Goal: Task Accomplishment & Management: Complete application form

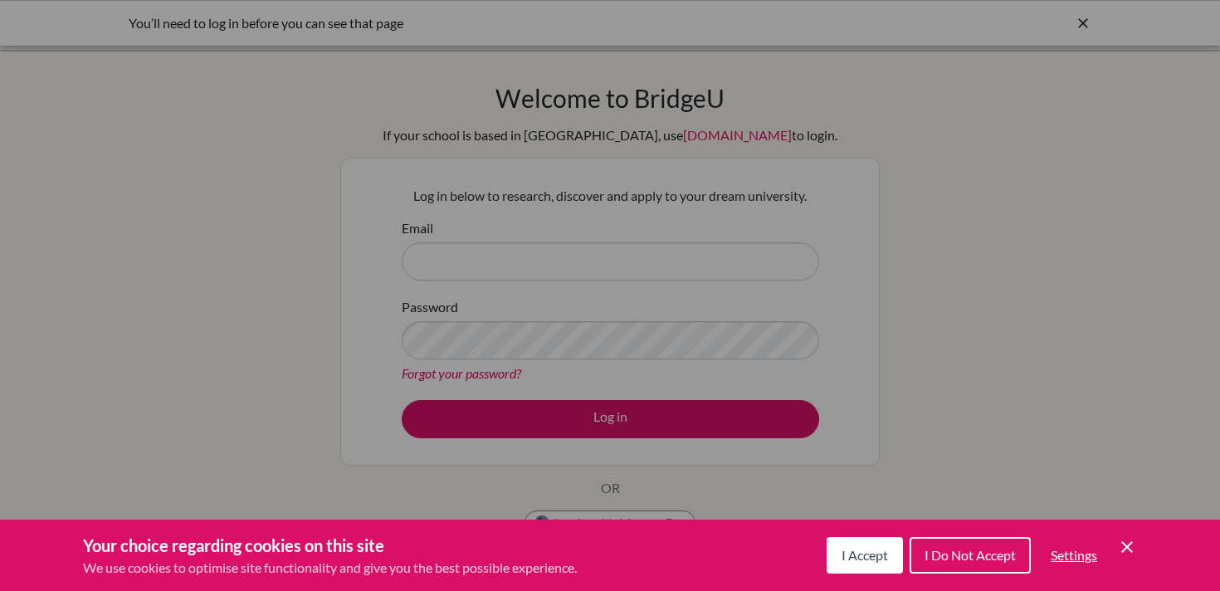
click at [857, 554] on span "I Accept" at bounding box center [864, 555] width 46 height 16
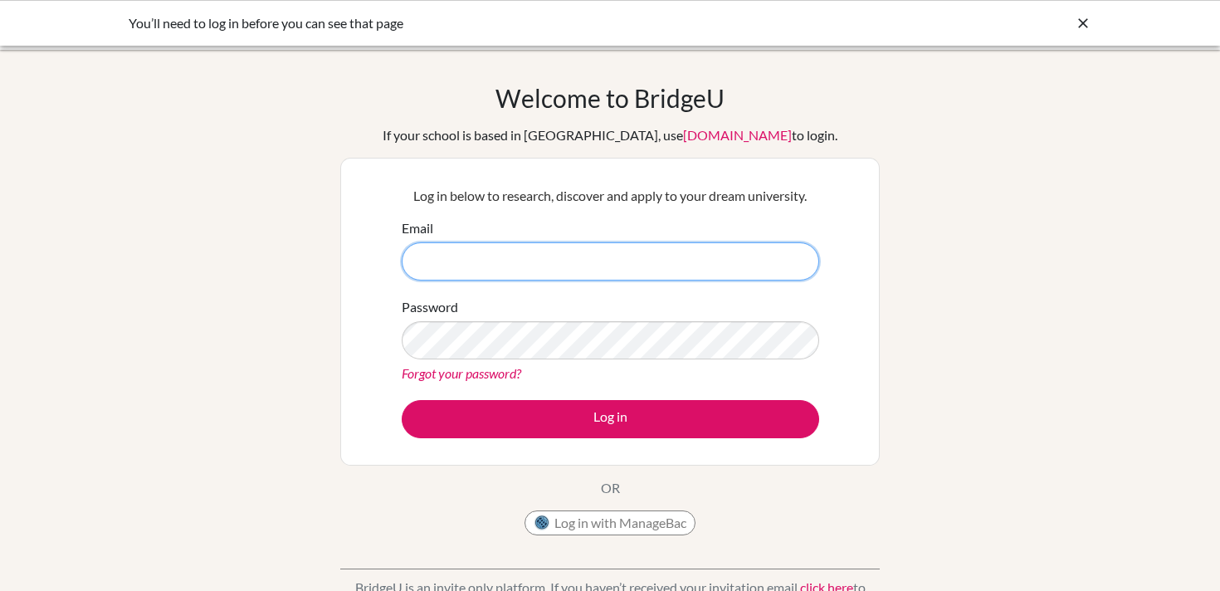
click at [631, 273] on input "Email" at bounding box center [610, 261] width 417 height 38
type input "[EMAIL_ADDRESS][DOMAIN_NAME]"
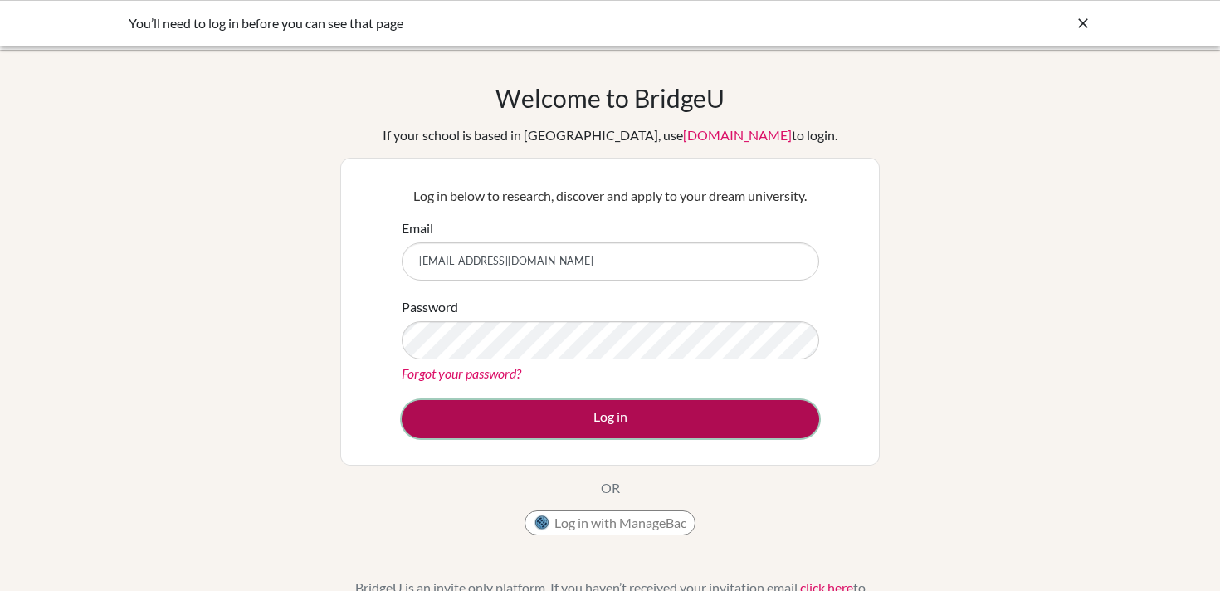
click at [607, 420] on button "Log in" at bounding box center [610, 419] width 417 height 38
click at [529, 417] on button "Log in" at bounding box center [610, 419] width 417 height 38
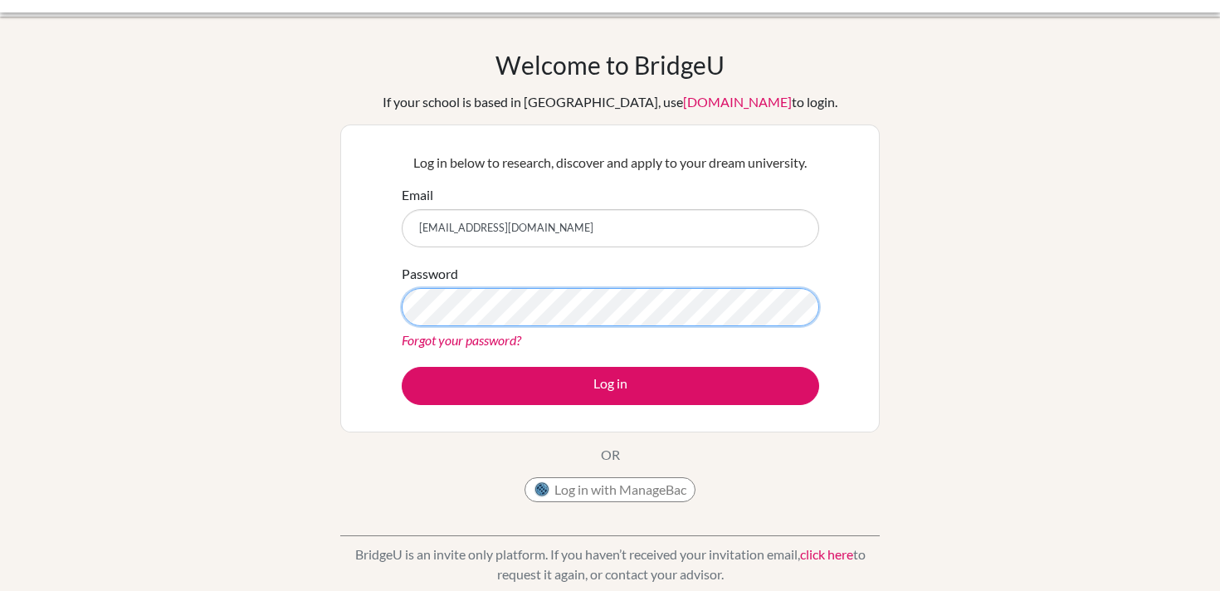
scroll to position [36, 0]
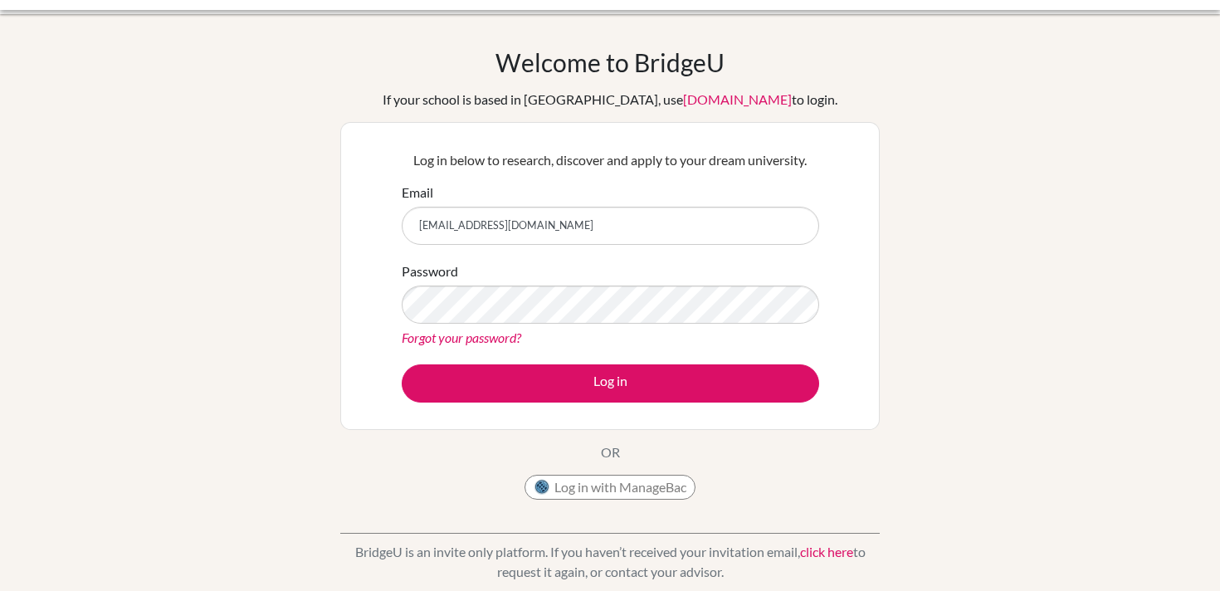
click at [456, 333] on link "Forgot your password?" at bounding box center [462, 337] width 120 height 16
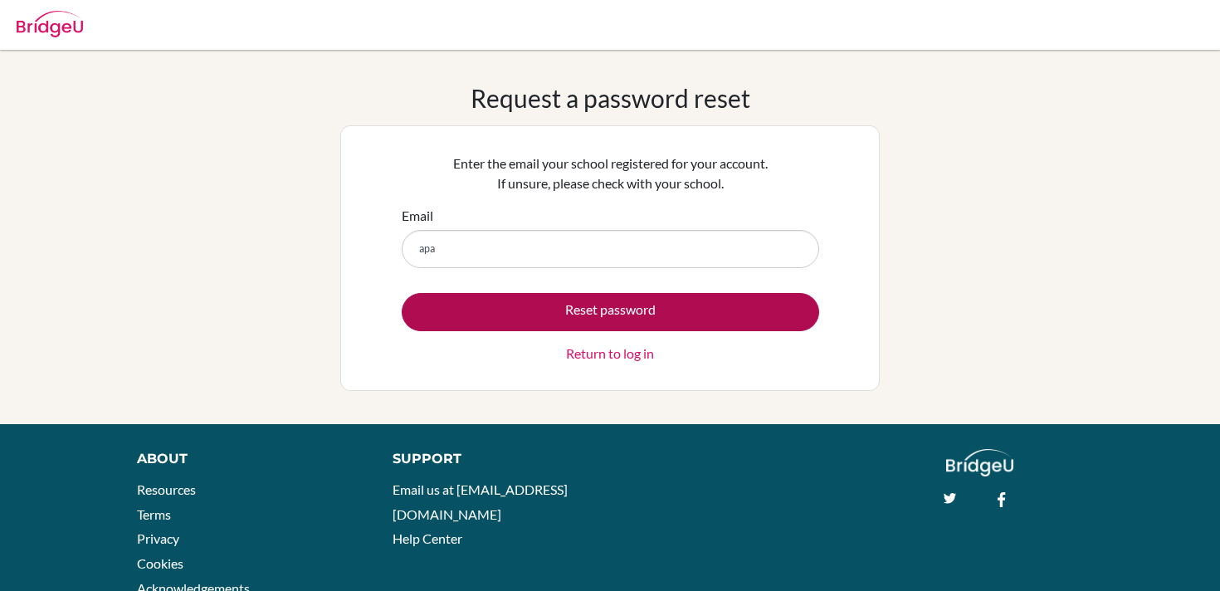
type input "[EMAIL_ADDRESS][DOMAIN_NAME]"
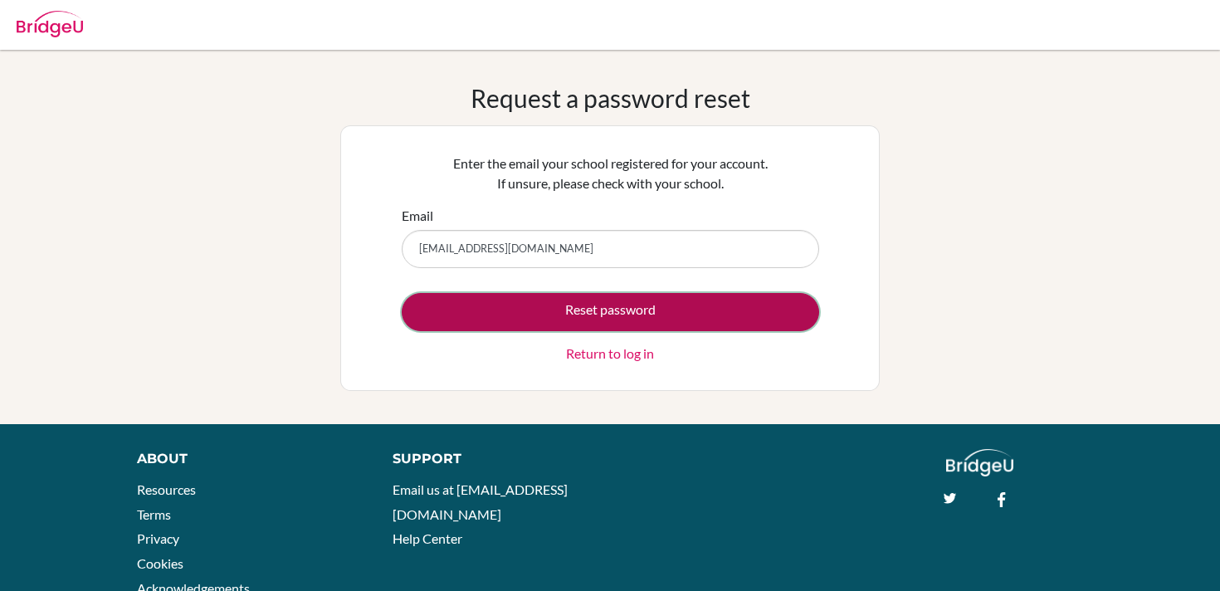
click at [578, 313] on button "Reset password" at bounding box center [610, 312] width 417 height 38
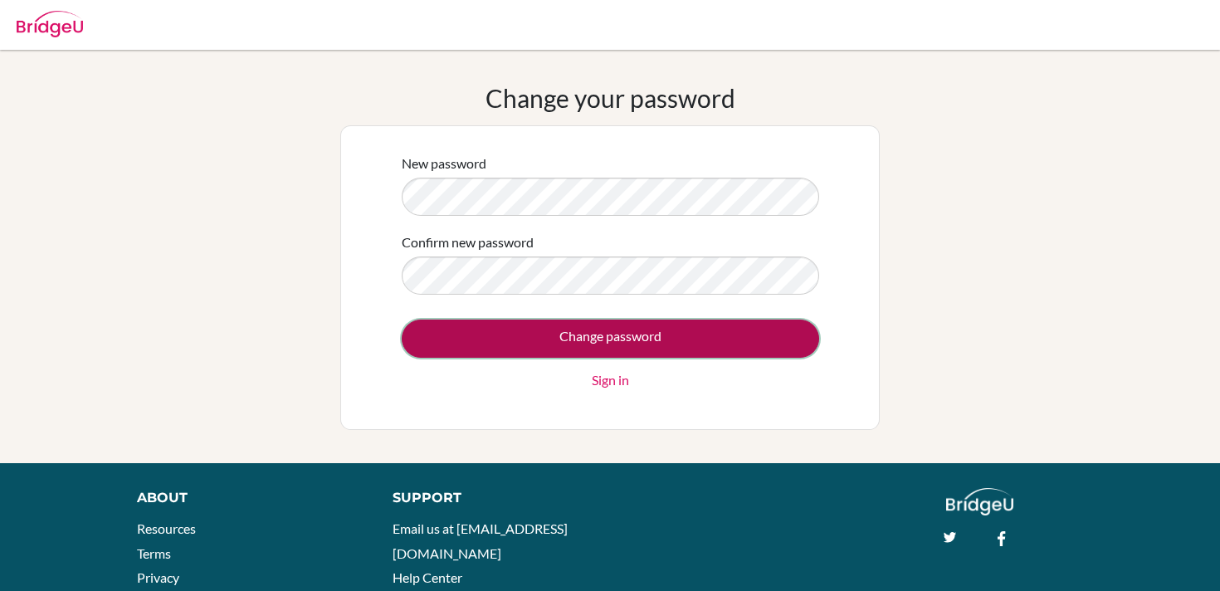
click at [641, 336] on input "Change password" at bounding box center [610, 339] width 417 height 38
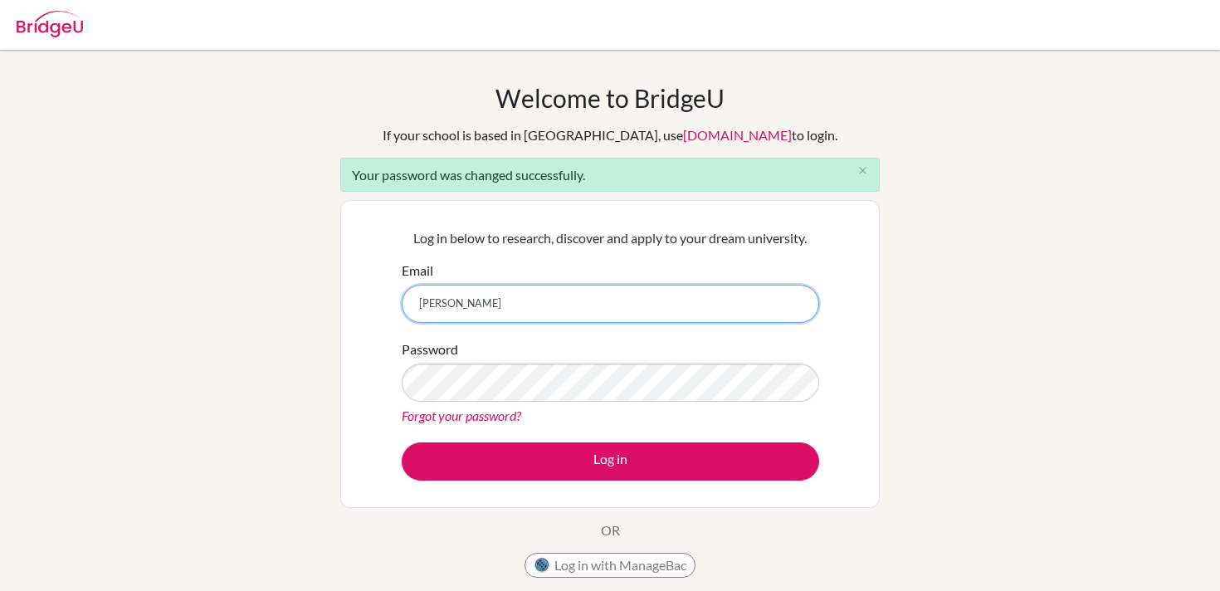
click at [575, 313] on input "[PERSON_NAME]" at bounding box center [610, 304] width 417 height 38
click at [565, 313] on input "aparajita" at bounding box center [610, 304] width 417 height 38
type input "a"
type input "aparajita_mitra@ofs.edu.sg"
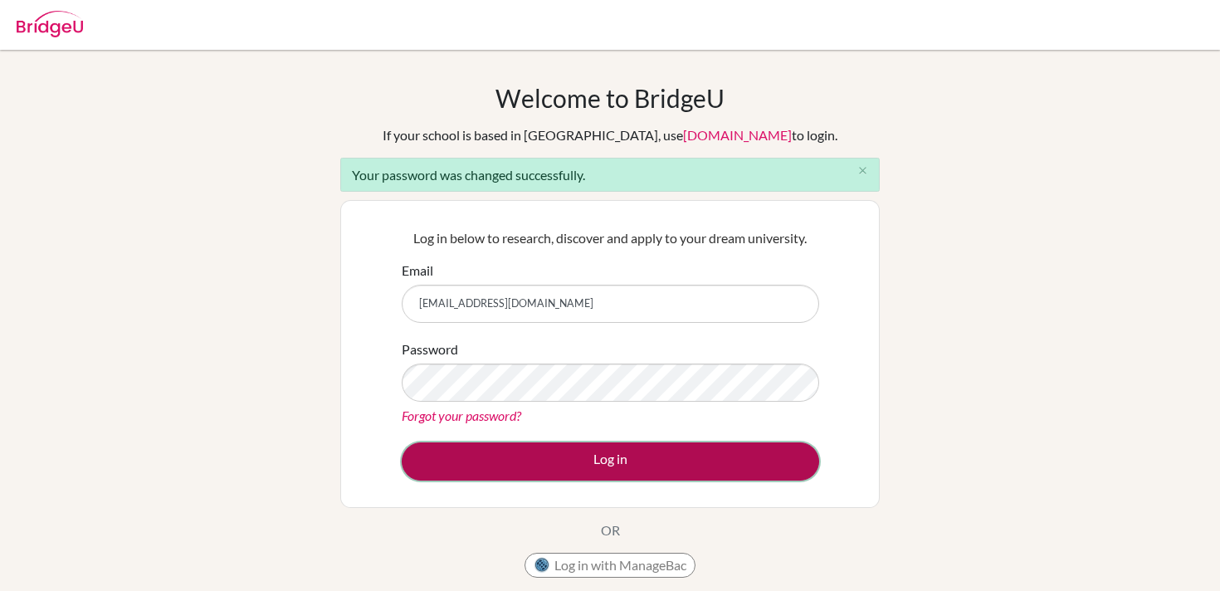
click at [607, 466] on button "Log in" at bounding box center [610, 461] width 417 height 38
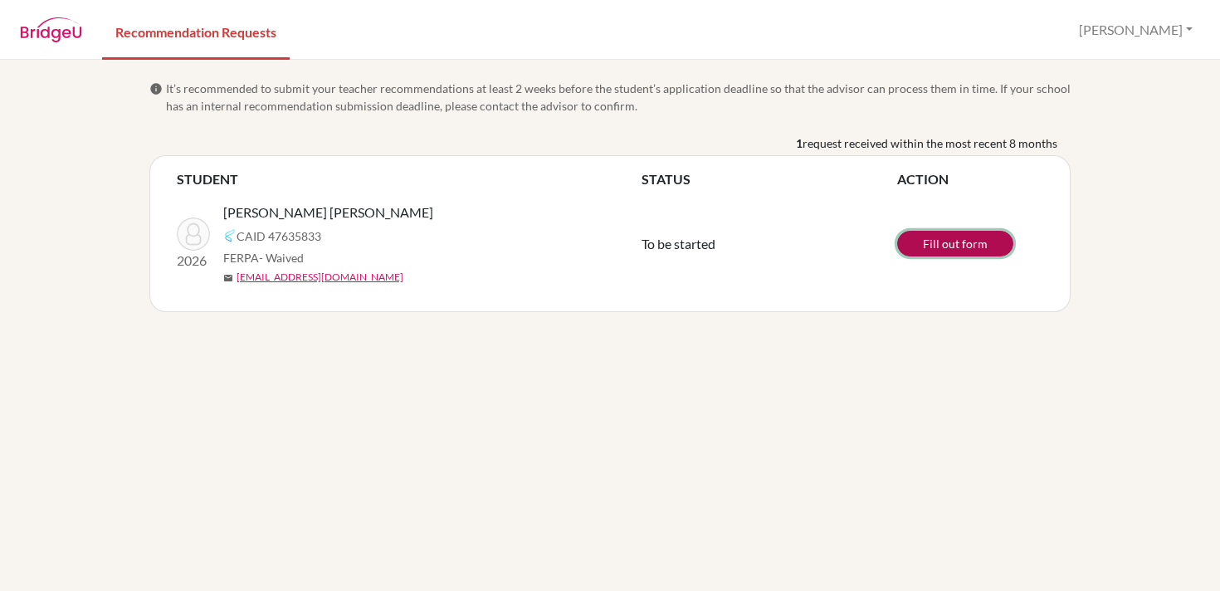
click at [927, 241] on link "Fill out form" at bounding box center [955, 244] width 116 height 26
